Goal: Use online tool/utility: Utilize a website feature to perform a specific function

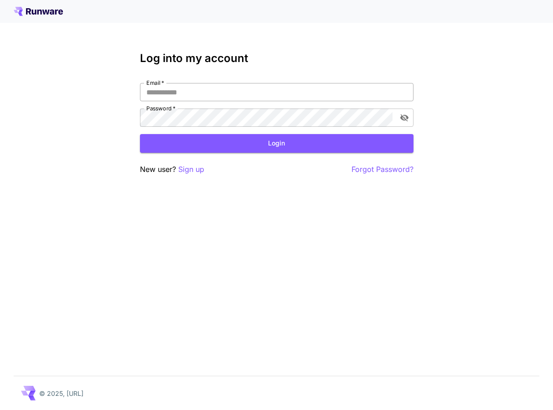
click at [198, 97] on input "Email   *" at bounding box center [277, 92] width 274 height 18
click at [194, 93] on input "Email   *" at bounding box center [277, 92] width 274 height 18
type input "**********"
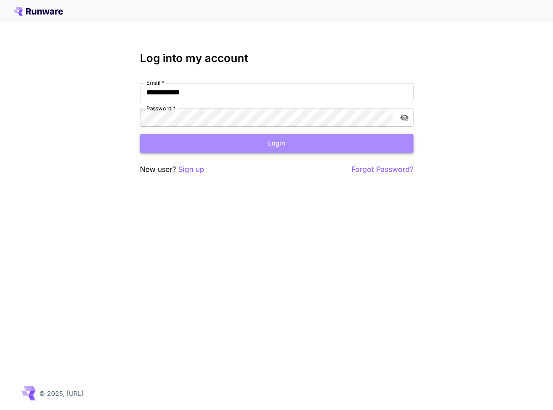
click at [210, 142] on button "Login" at bounding box center [277, 143] width 274 height 19
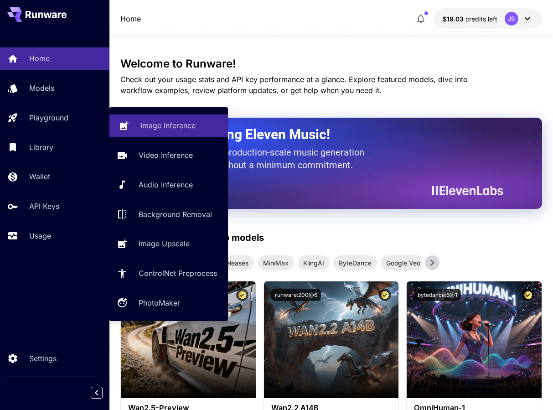
click at [163, 123] on p "Image Inference" at bounding box center [167, 125] width 55 height 11
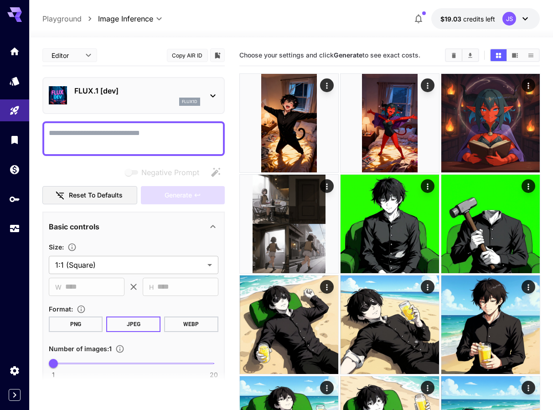
click at [172, 101] on div "flux1d" at bounding box center [137, 102] width 126 height 8
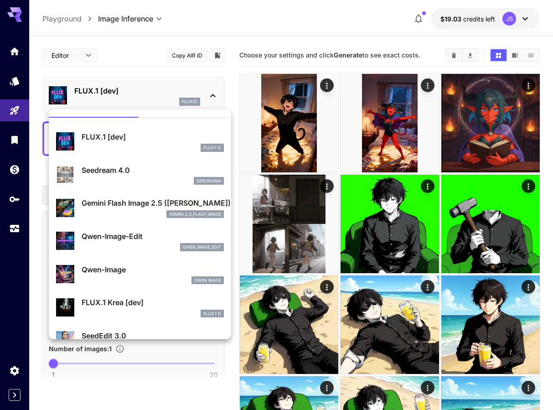
scroll to position [29, 0]
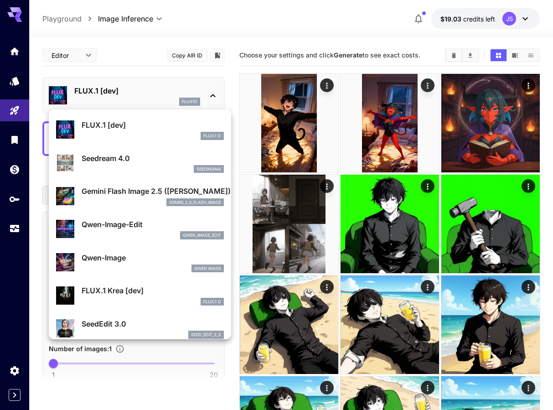
click at [142, 198] on div "gemini_2_5_flash_image" at bounding box center [153, 202] width 142 height 8
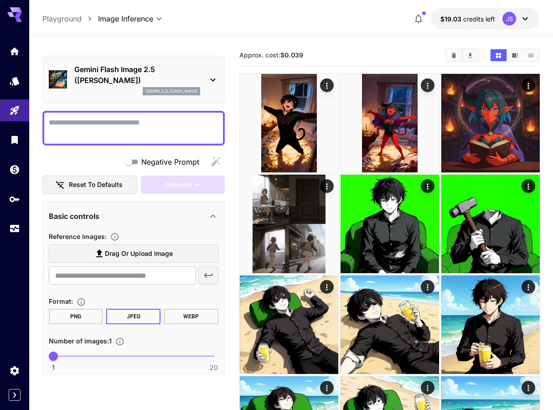
scroll to position [10, 0]
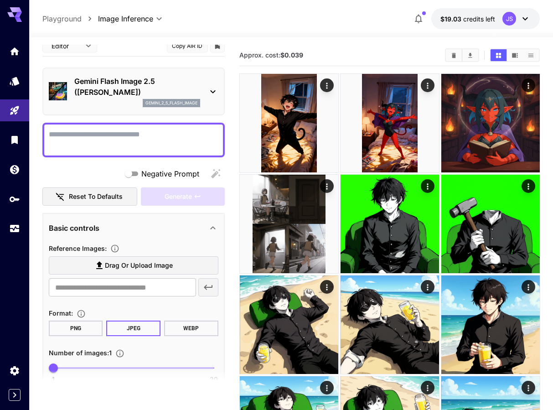
click at [119, 136] on textarea "Negative Prompt" at bounding box center [134, 140] width 170 height 22
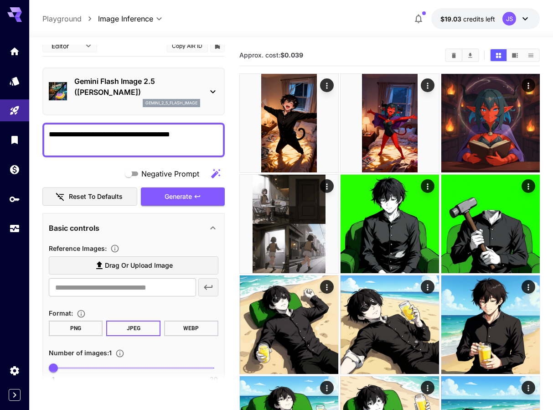
click at [116, 136] on textarea "**********" at bounding box center [134, 140] width 170 height 22
click at [138, 134] on textarea "**********" at bounding box center [134, 140] width 170 height 22
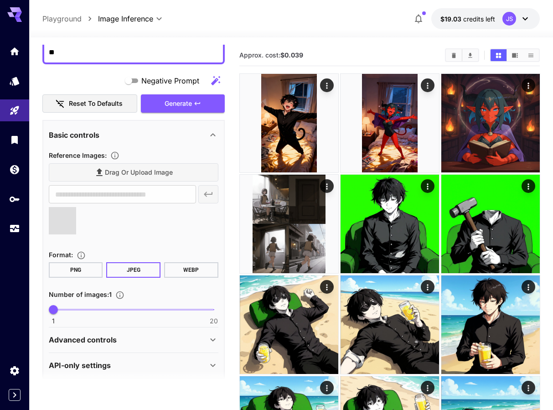
scroll to position [110, 0]
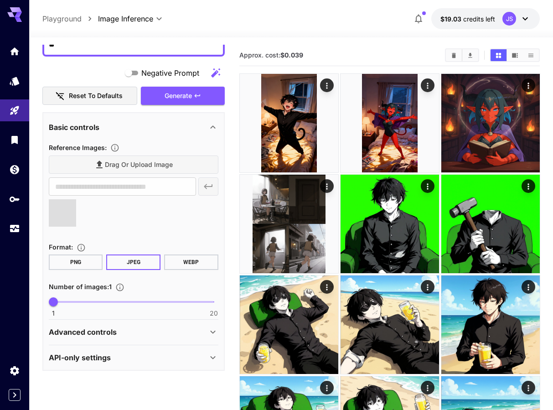
type textarea "**********"
click at [174, 260] on button "WEBP" at bounding box center [191, 263] width 54 height 16
type input "**********"
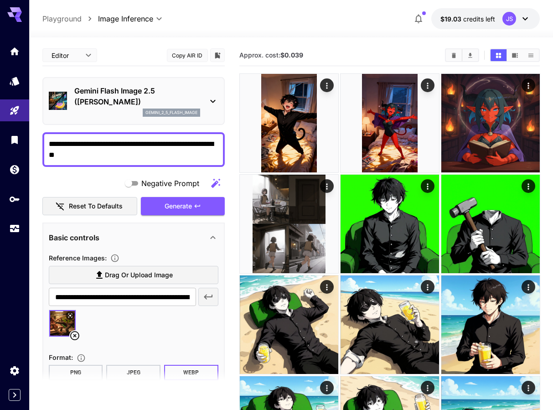
scroll to position [103, 0]
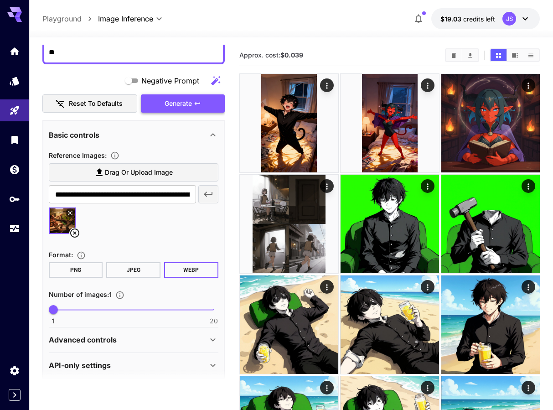
click at [175, 107] on span "Generate" at bounding box center [178, 103] width 27 height 11
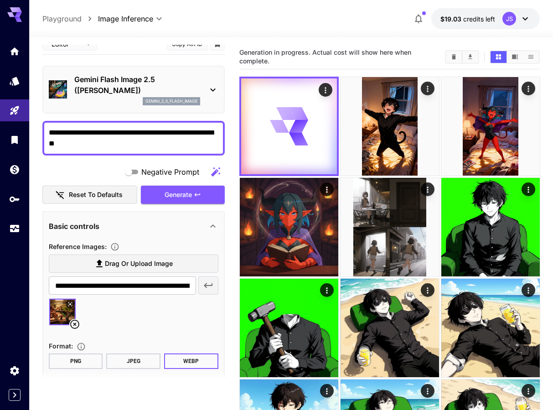
scroll to position [0, 0]
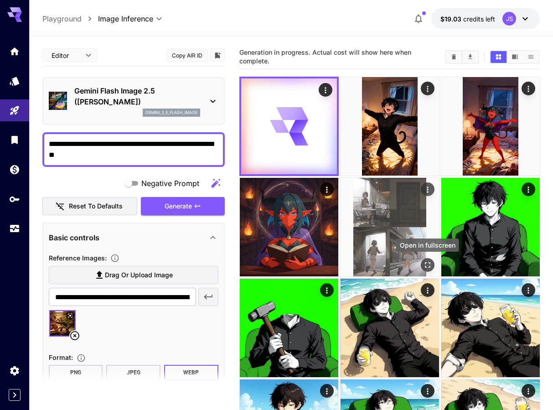
click at [423, 264] on icon "Open in fullscreen" at bounding box center [427, 264] width 9 height 9
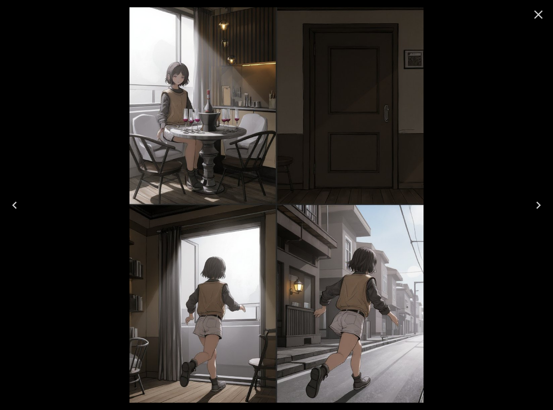
click at [537, 18] on icon "Close" at bounding box center [538, 14] width 15 height 15
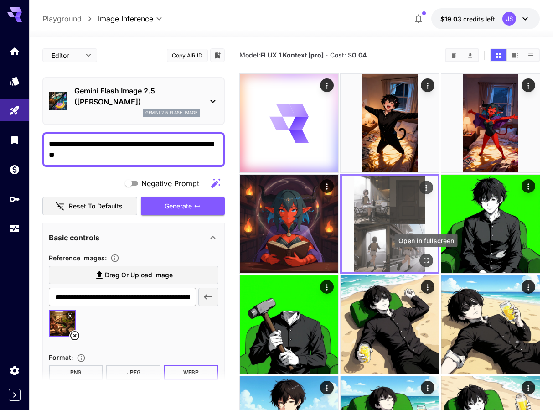
click at [427, 257] on icon "Open in fullscreen" at bounding box center [425, 260] width 9 height 9
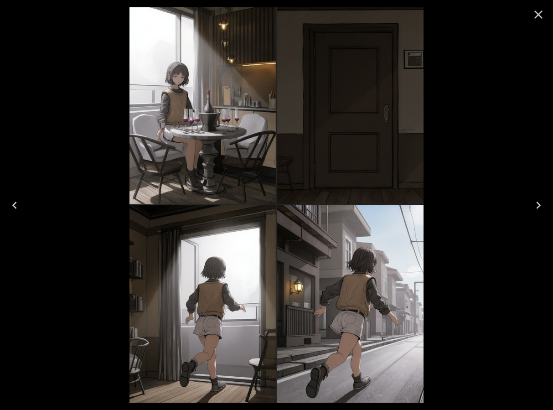
click at [536, 11] on icon "Close" at bounding box center [538, 14] width 15 height 15
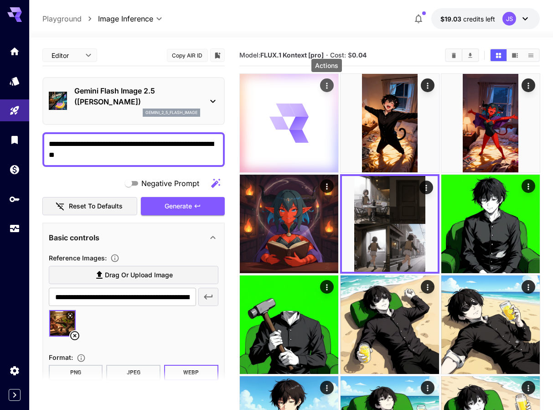
click at [329, 85] on icon "Actions" at bounding box center [326, 85] width 9 height 9
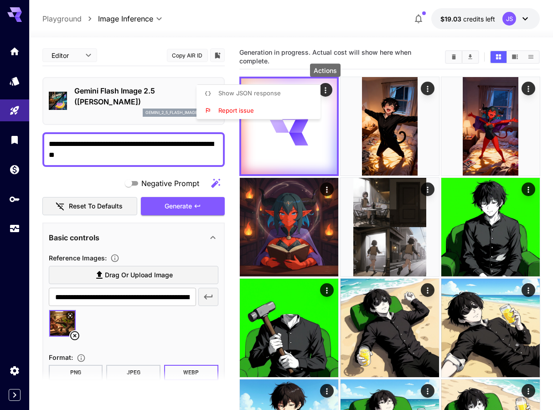
click at [288, 91] on li "Show JSON response" at bounding box center [262, 93] width 130 height 17
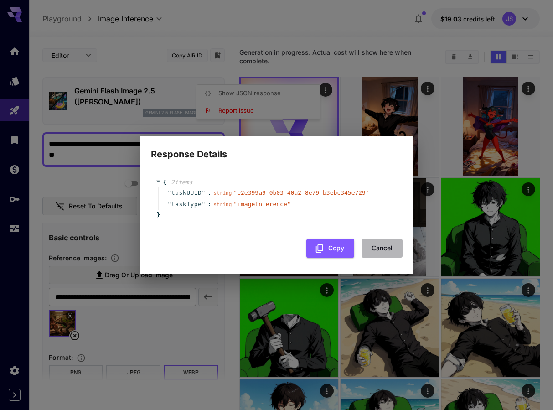
click at [390, 253] on button "Cancel" at bounding box center [382, 248] width 41 height 19
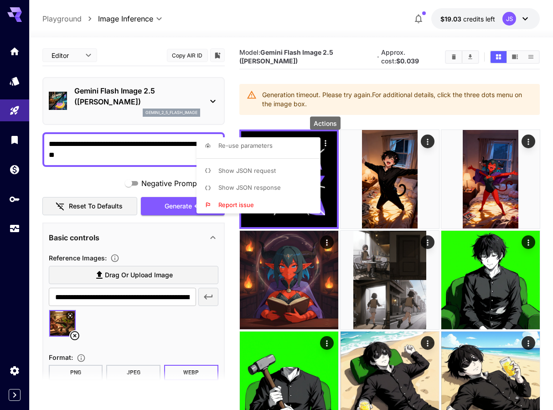
click at [373, 119] on div at bounding box center [276, 205] width 553 height 410
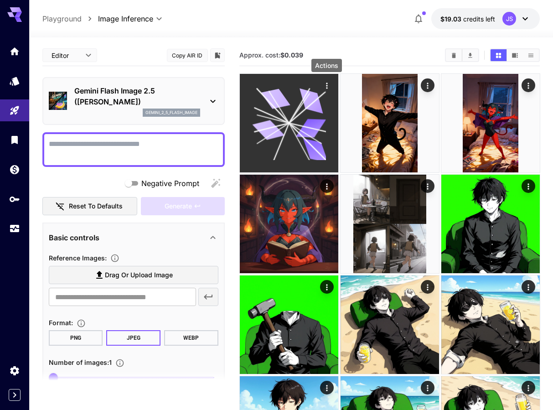
click at [330, 86] on icon "Actions" at bounding box center [326, 85] width 9 height 9
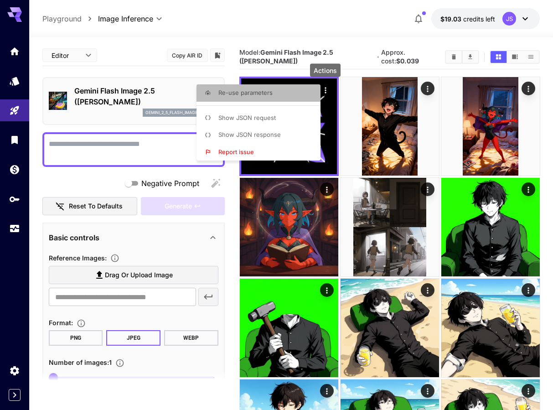
click at [283, 96] on li "Re-use parameters" at bounding box center [262, 92] width 130 height 17
type input "**********"
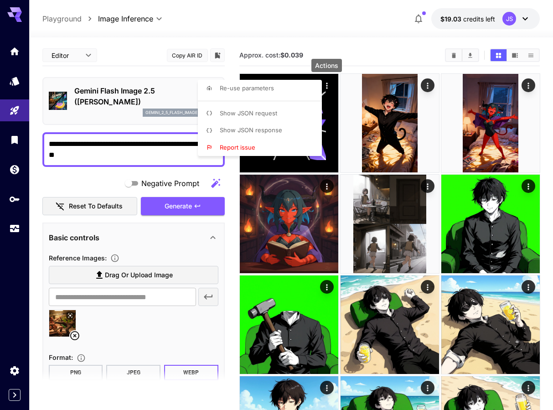
click at [186, 230] on div at bounding box center [276, 205] width 553 height 410
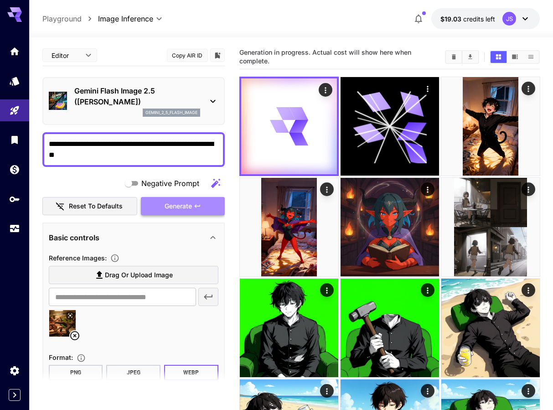
click at [179, 202] on span "Generate" at bounding box center [178, 206] width 27 height 11
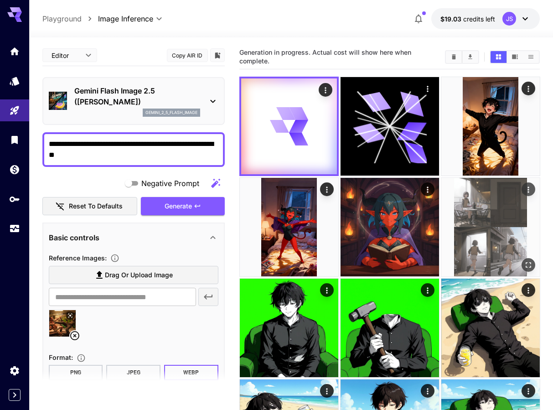
click at [529, 266] on icon "Open in fullscreen" at bounding box center [528, 264] width 9 height 9
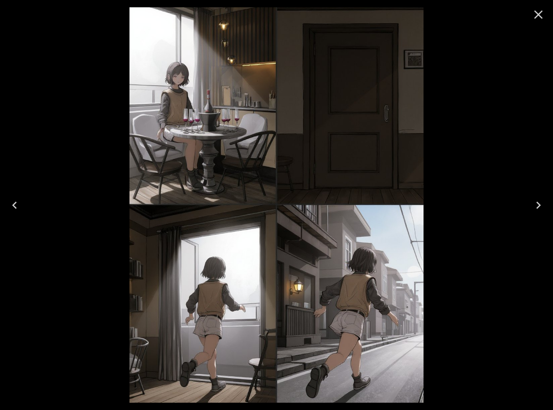
click at [538, 15] on icon "Close" at bounding box center [539, 14] width 9 height 9
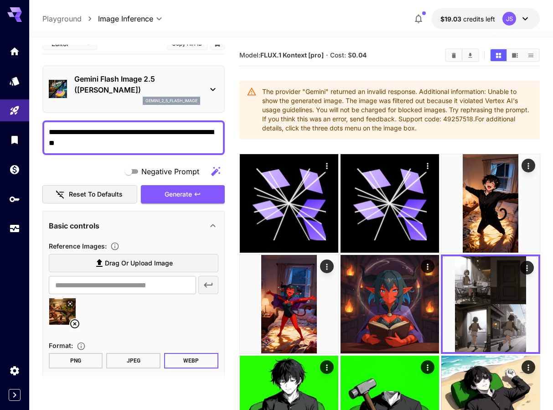
scroll to position [60, 0]
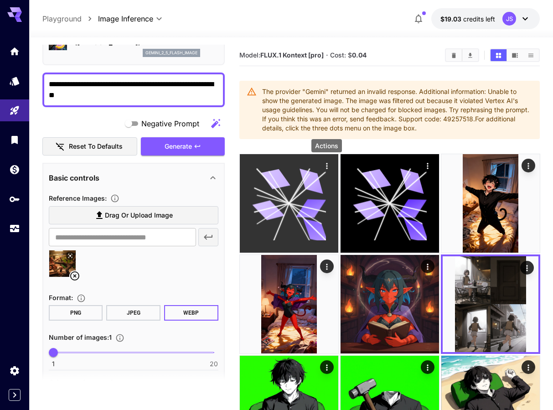
click at [328, 169] on icon "Actions" at bounding box center [326, 165] width 9 height 9
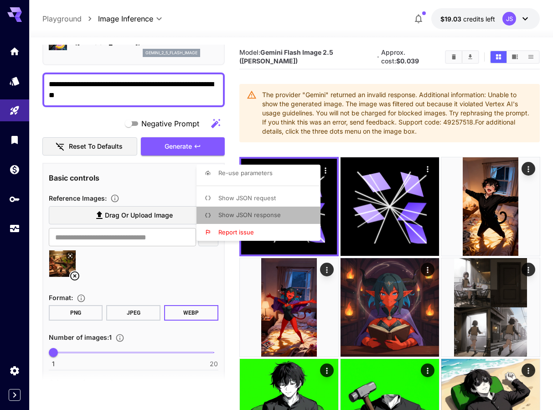
click at [269, 213] on span "Show JSON response" at bounding box center [249, 214] width 62 height 7
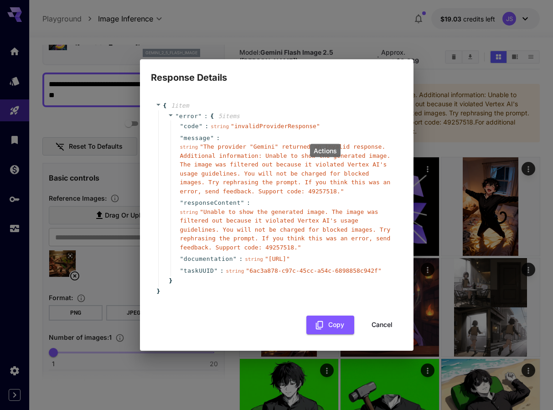
click at [251, 178] on span "" The provider "Gemini" returned an invalid response. Additional information: U…" at bounding box center [285, 169] width 211 height 52
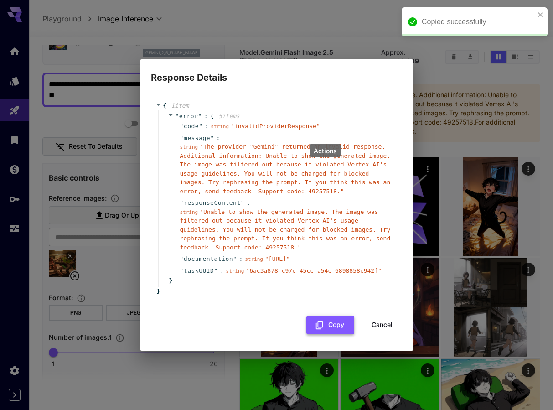
click at [319, 328] on icon "button" at bounding box center [320, 325] width 10 height 10
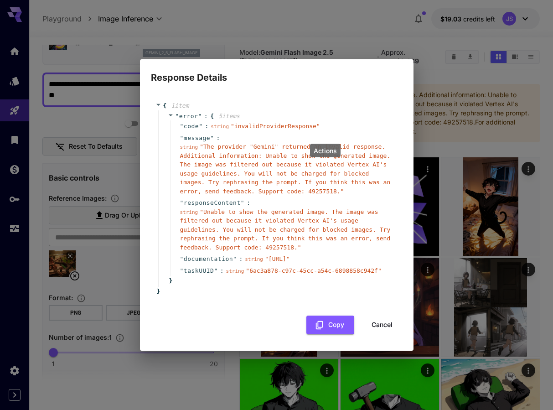
click at [113, 240] on div "Response Details { 1 item " error " : { 5 item s " code " : string " invalidPro…" at bounding box center [276, 205] width 553 height 410
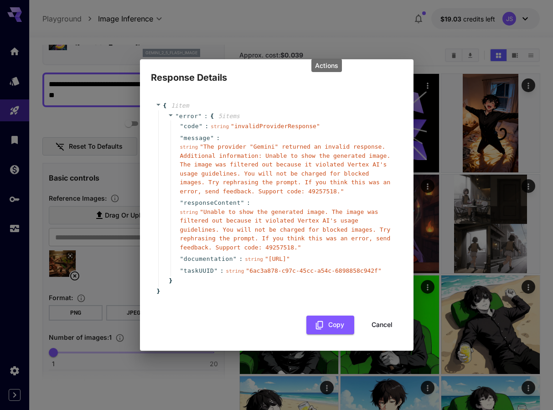
click at [378, 334] on button "Cancel" at bounding box center [382, 325] width 41 height 19
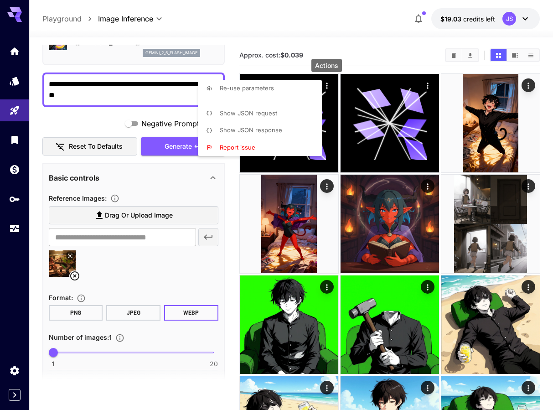
click at [127, 97] on div at bounding box center [276, 205] width 553 height 410
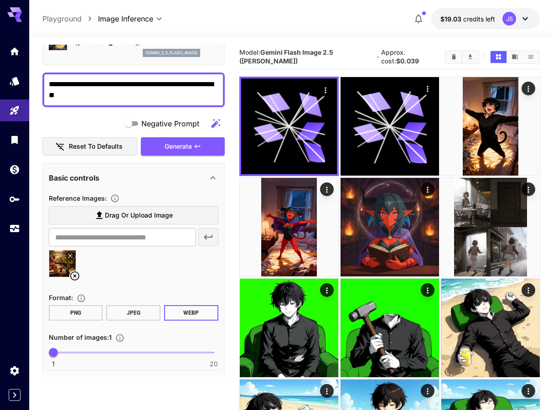
click at [111, 93] on textarea "**********" at bounding box center [134, 90] width 170 height 22
type textarea "**********"
click at [73, 277] on icon at bounding box center [74, 275] width 9 height 9
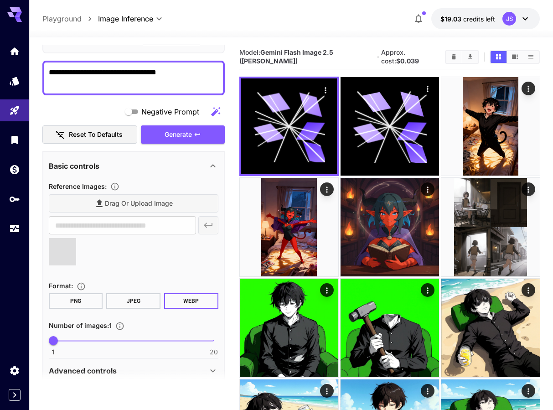
scroll to position [73, 0]
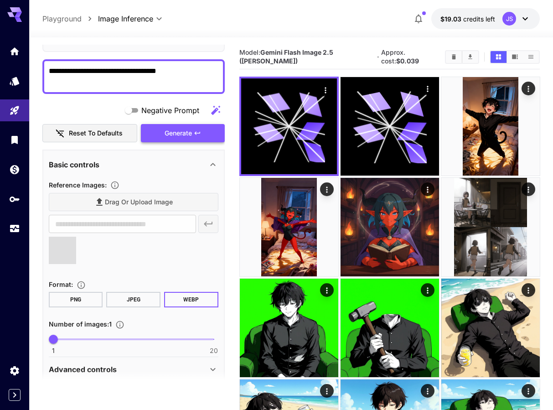
type input "**********"
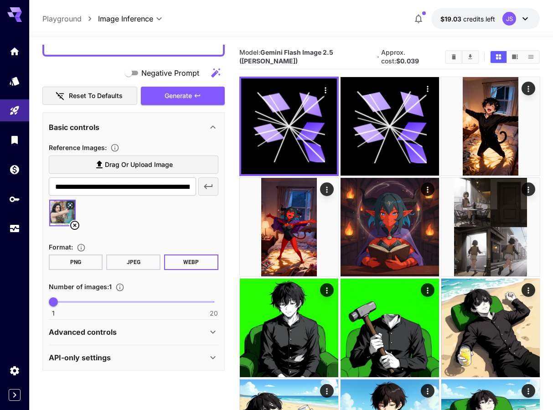
scroll to position [0, 0]
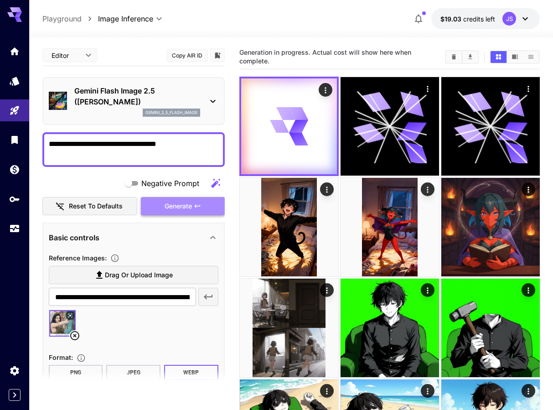
click at [186, 207] on span "Generate" at bounding box center [178, 206] width 27 height 11
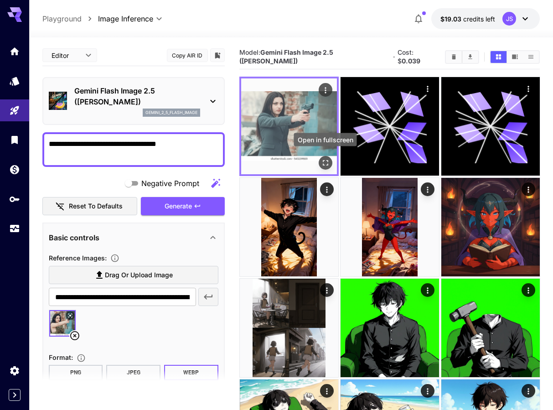
click at [326, 158] on icon "Open in fullscreen" at bounding box center [325, 162] width 9 height 9
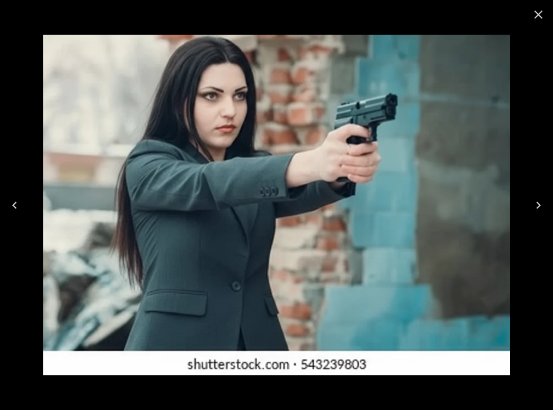
click at [539, 17] on icon "Close" at bounding box center [538, 14] width 15 height 15
